Goal: Find specific page/section: Find specific page/section

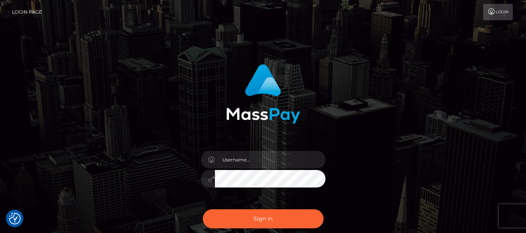
click at [231, 150] on div at bounding box center [263, 175] width 136 height 60
click at [233, 157] on input "text" at bounding box center [270, 160] width 111 height 18
type input "lacey.throne"
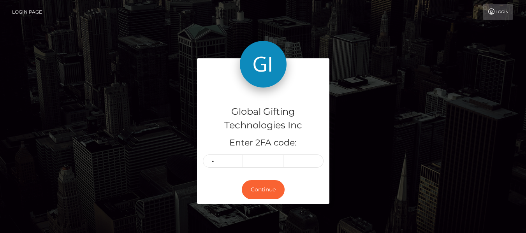
type input "4"
type input "5"
type input "8"
type input "3"
type input "0"
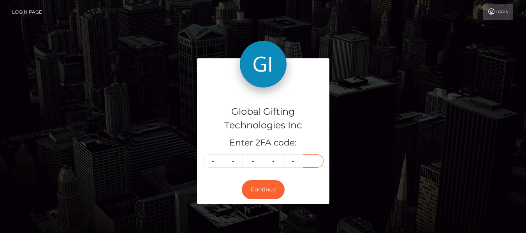
type input "6"
